Goal: Information Seeking & Learning: Find specific fact

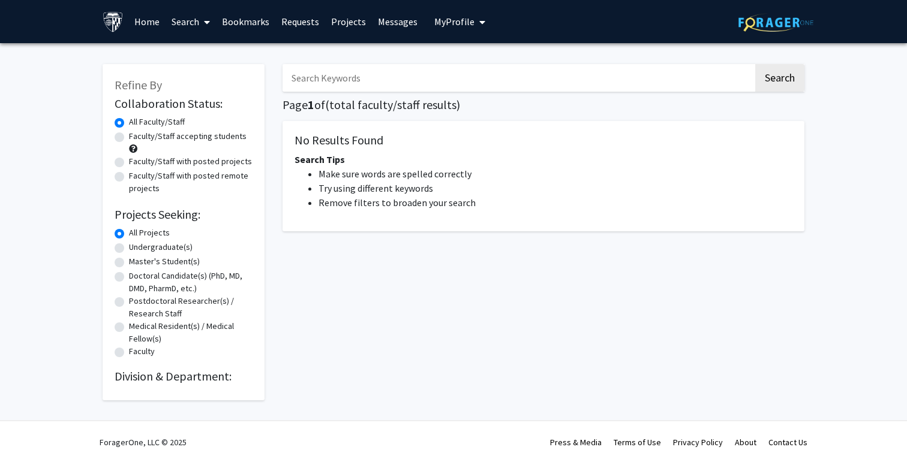
click at [386, 68] on input "Search Keywords" at bounding box center [517, 78] width 471 height 28
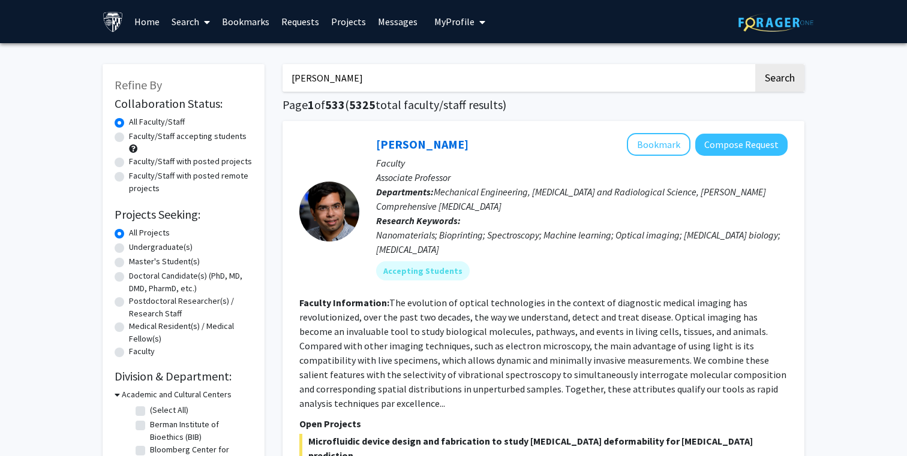
type input "[PERSON_NAME]"
click at [755, 64] on button "Search" at bounding box center [779, 78] width 49 height 28
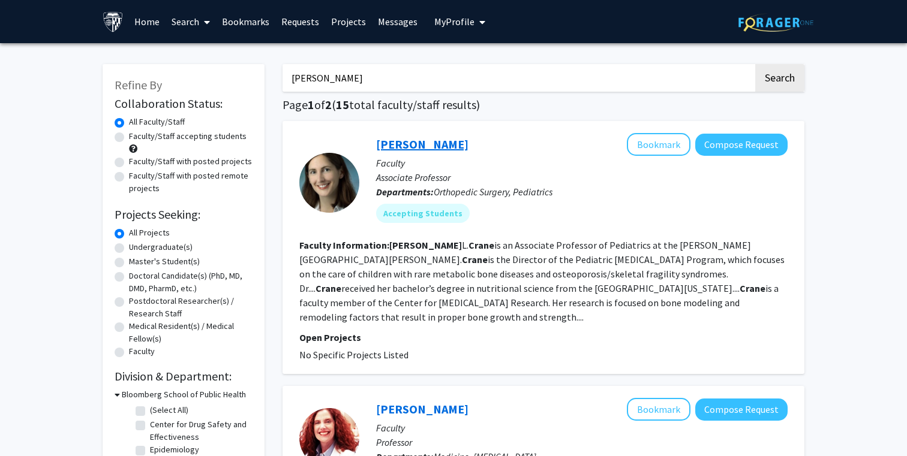
click at [405, 144] on link "[PERSON_NAME]" at bounding box center [422, 144] width 92 height 15
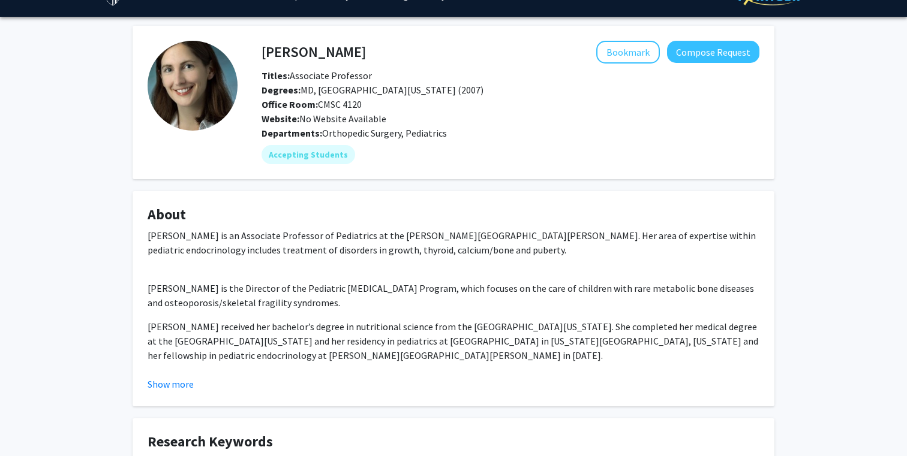
scroll to position [41, 0]
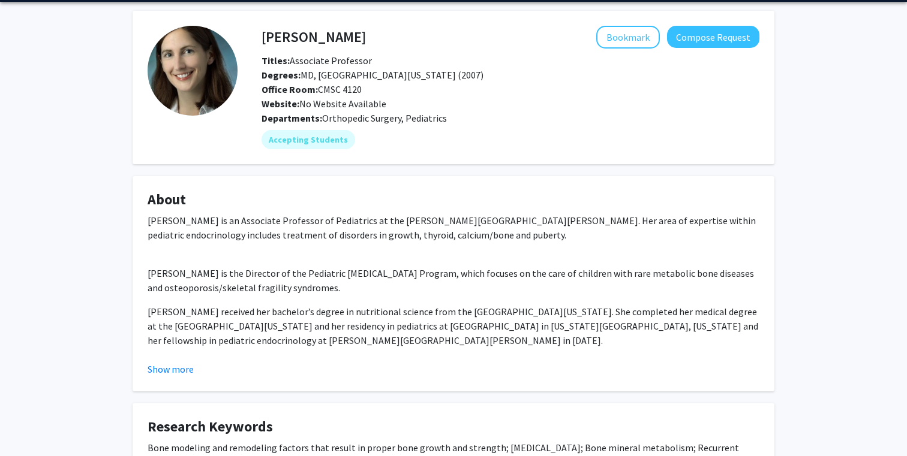
drag, startPoint x: 267, startPoint y: 275, endPoint x: 393, endPoint y: 275, distance: 125.3
click at [393, 275] on p "[PERSON_NAME] is the Director of the Pediatric [MEDICAL_DATA] Program, which fo…" at bounding box center [454, 280] width 612 height 29
drag, startPoint x: 391, startPoint y: 275, endPoint x: 270, endPoint y: 274, distance: 121.1
click at [270, 274] on p "[PERSON_NAME] is the Director of the Pediatric [MEDICAL_DATA] Program, which fo…" at bounding box center [454, 280] width 612 height 29
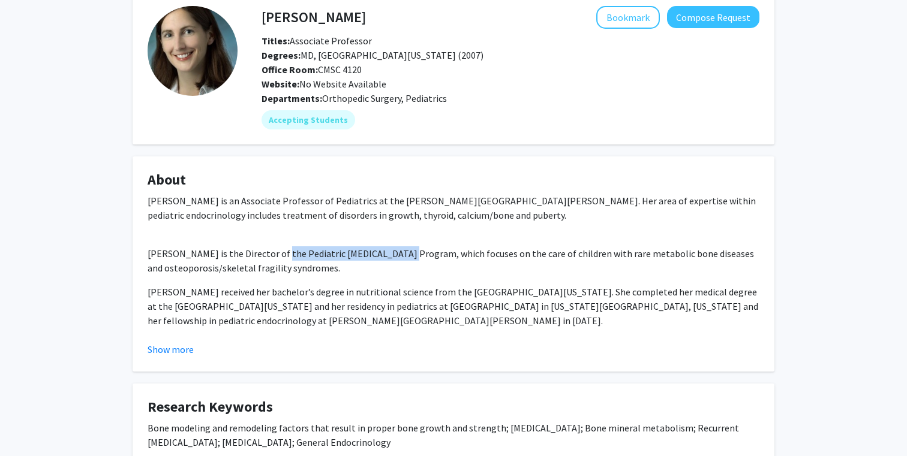
scroll to position [62, 0]
